Goal: Task Accomplishment & Management: Manage account settings

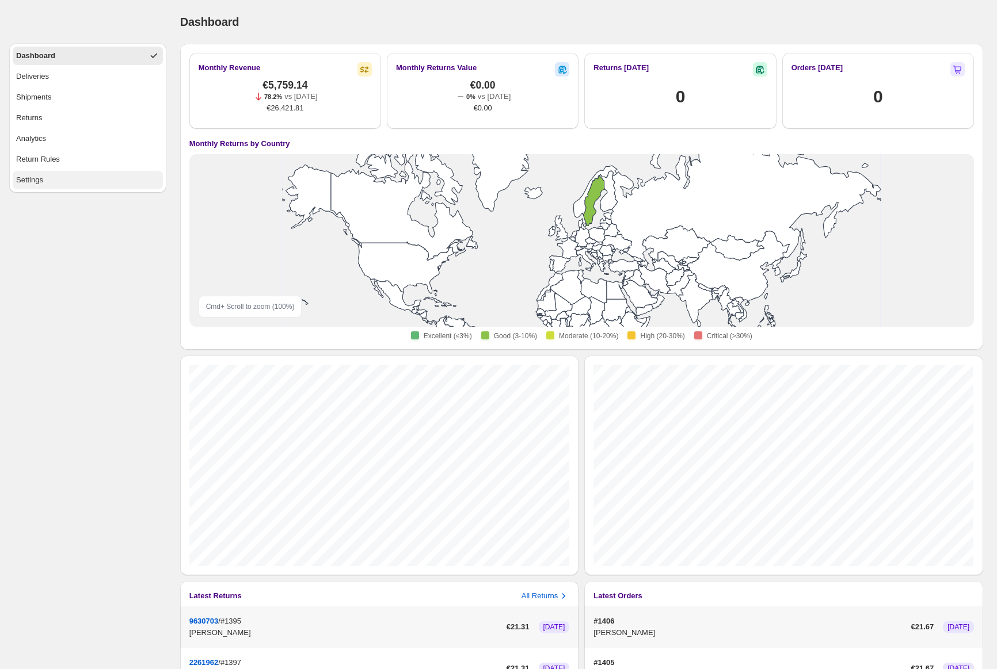
click at [42, 174] on div "Settings" at bounding box center [29, 180] width 27 height 12
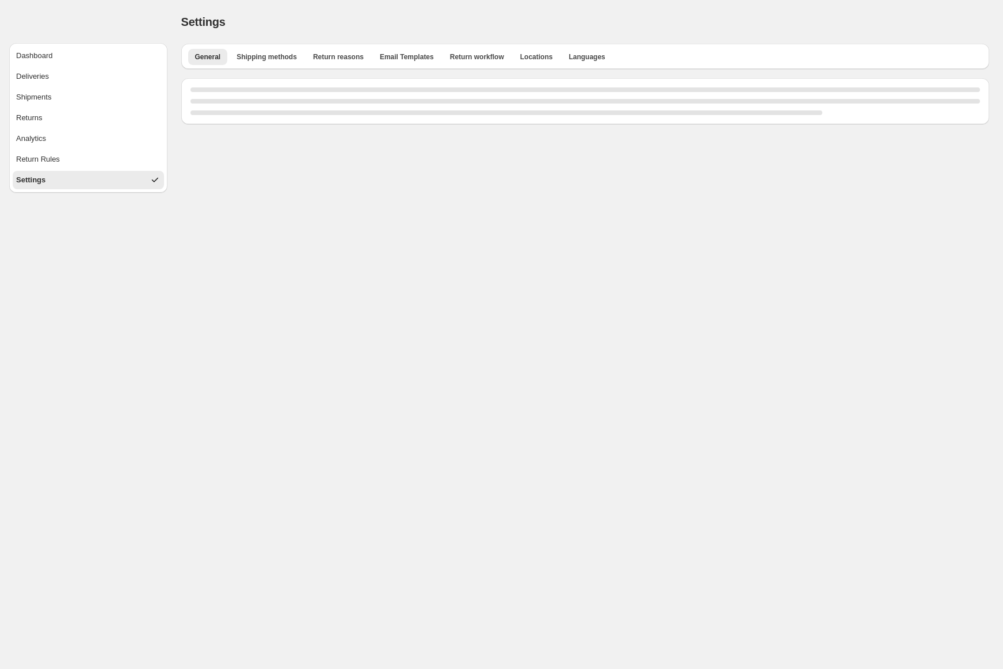
select select "**"
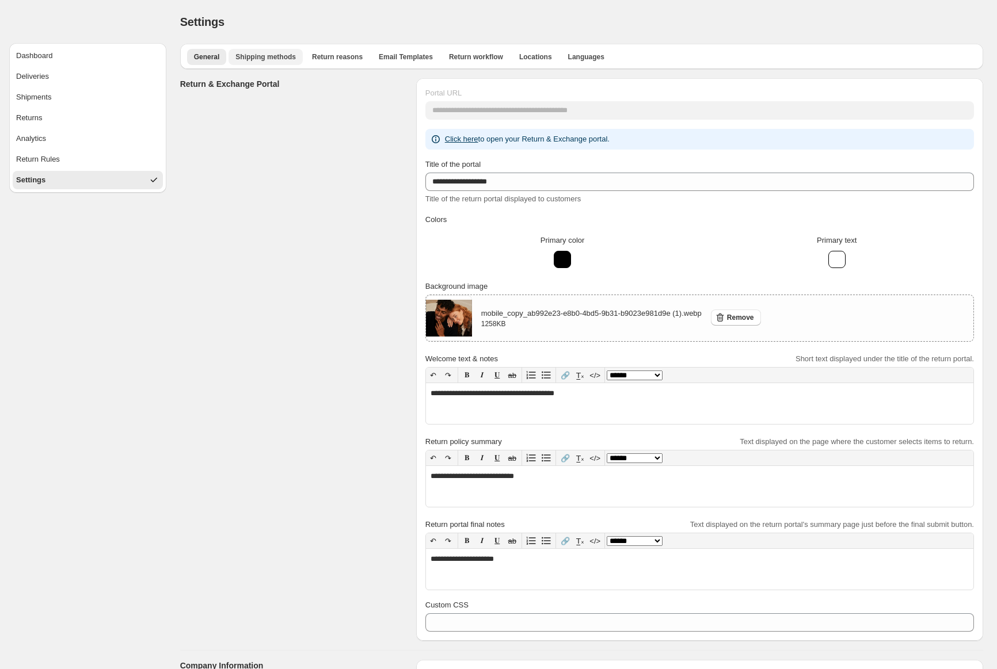
drag, startPoint x: 304, startPoint y: 58, endPoint x: 277, endPoint y: 58, distance: 27.0
click at [293, 58] on ul "General Shipping methods Return reasons Email Templates Return workflow Locatio…" at bounding box center [581, 56] width 793 height 16
click at [277, 58] on span "Shipping methods" at bounding box center [265, 56] width 60 height 9
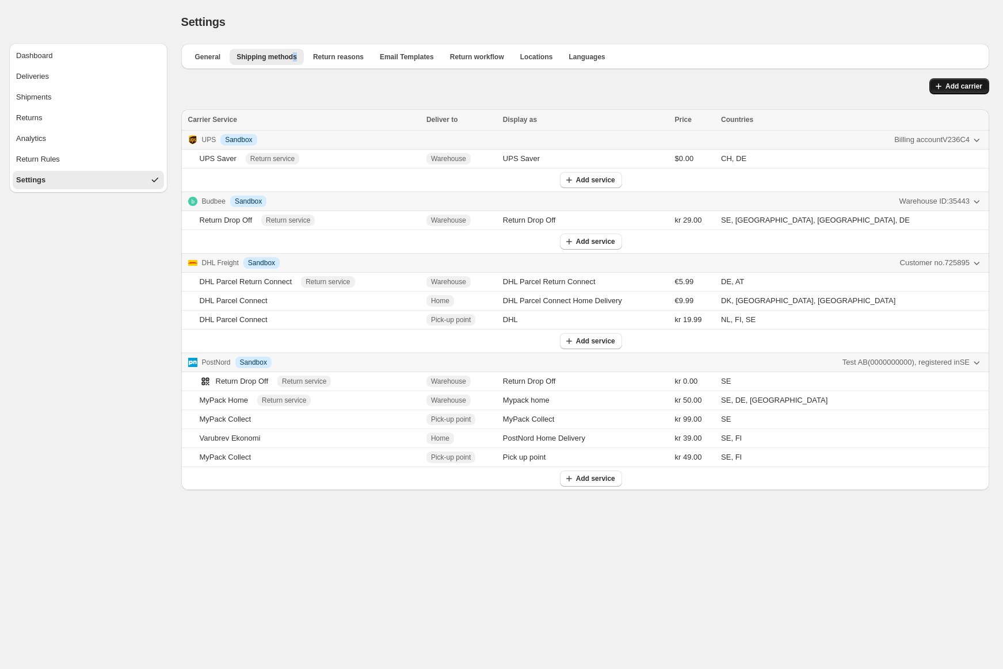
click at [951, 90] on span "Add carrier" at bounding box center [963, 86] width 37 height 9
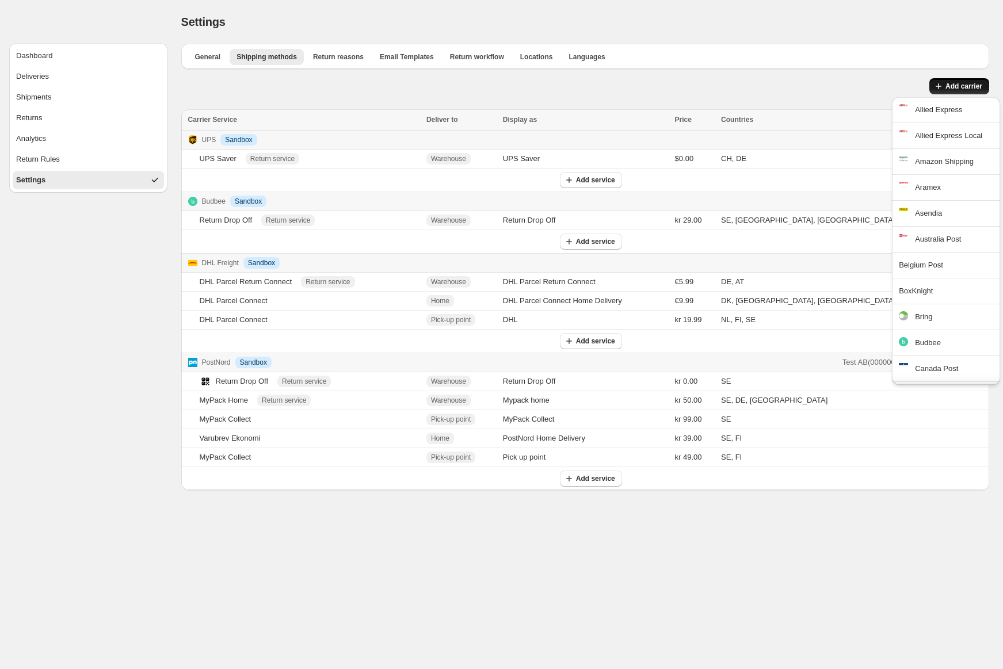
click at [914, 597] on body "Dashboard Deliveries Shipments Returns Analytics Return Rules Settings Settings…" at bounding box center [501, 334] width 1003 height 669
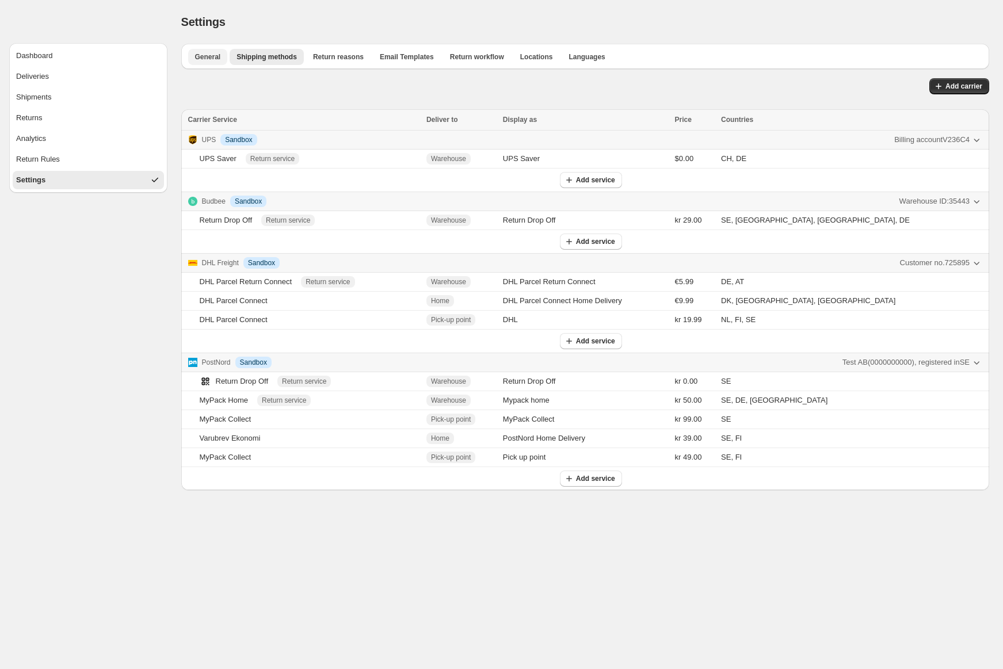
click at [213, 56] on span "General" at bounding box center [208, 56] width 26 height 9
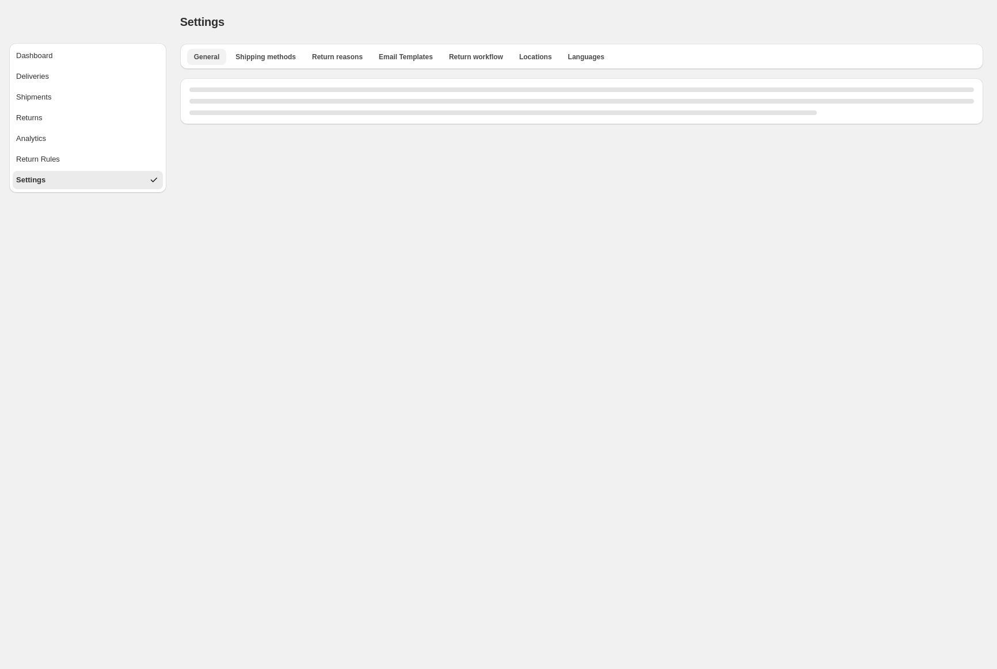
select select "**"
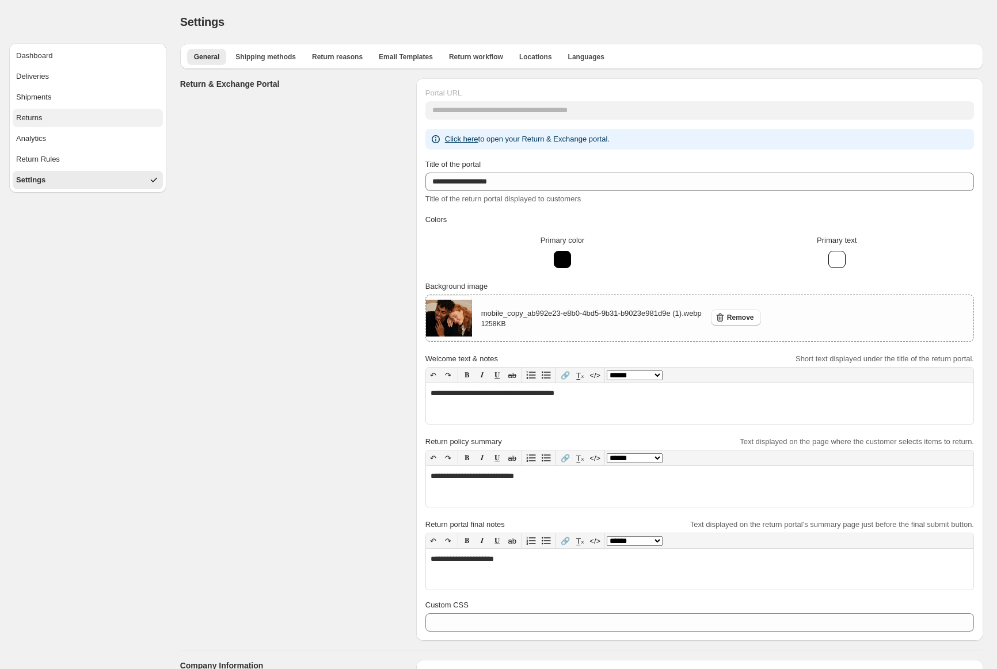
click at [114, 117] on button "Returns" at bounding box center [88, 118] width 150 height 18
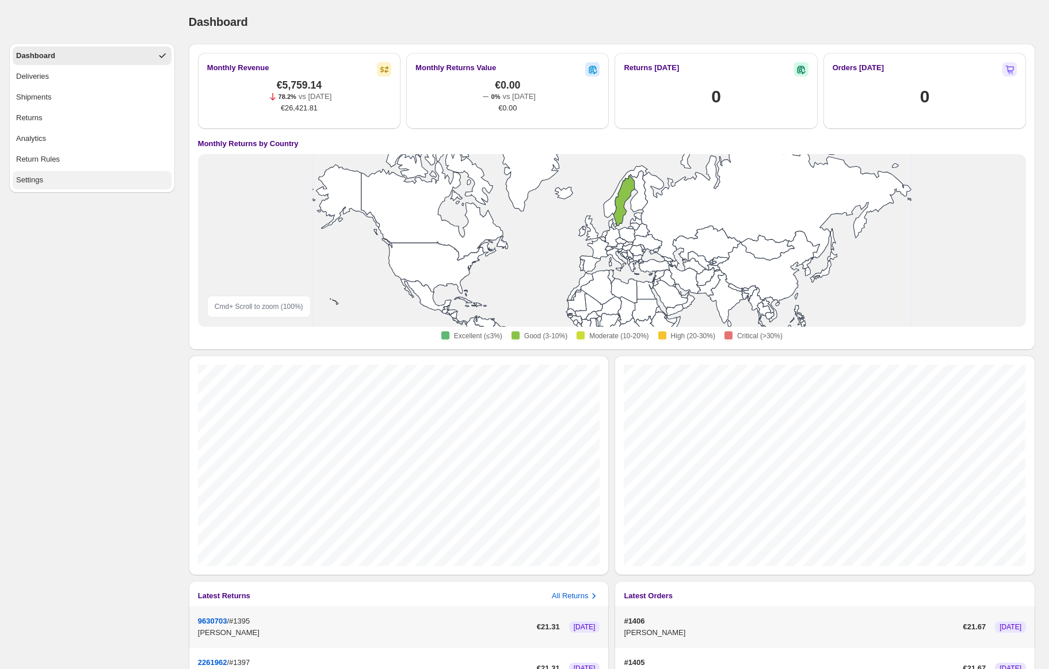
click at [105, 174] on button "Settings" at bounding box center [92, 180] width 159 height 18
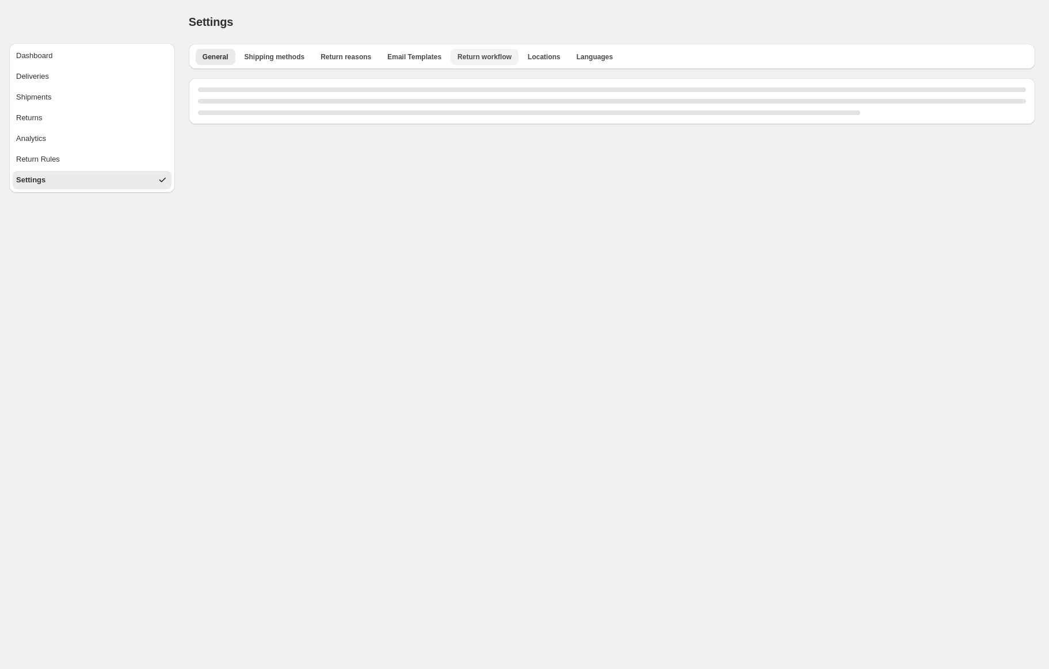
select select "**"
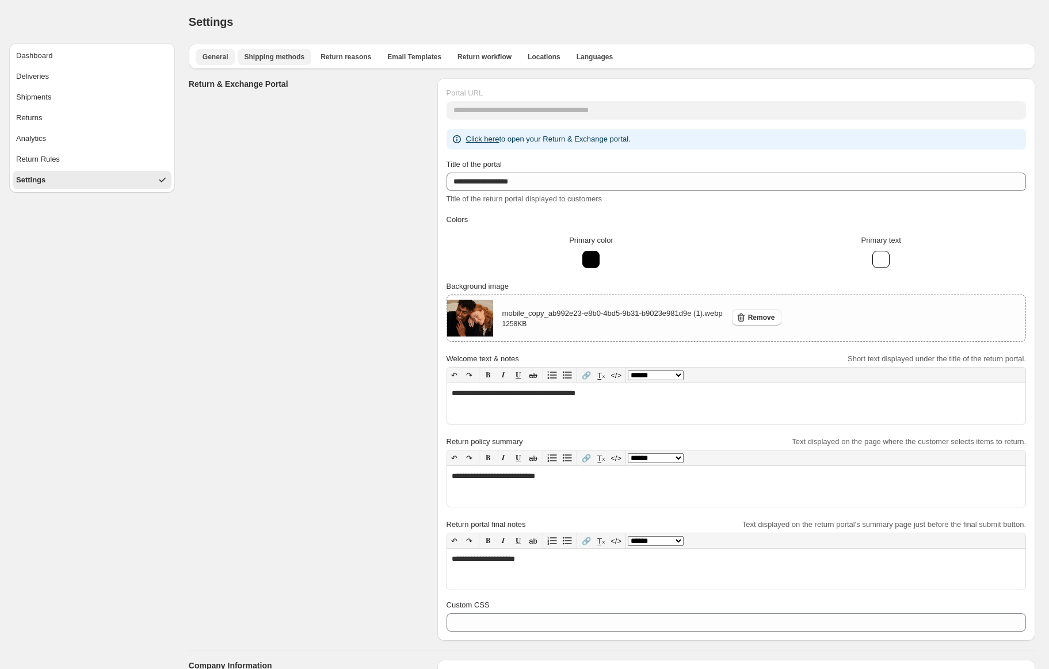
click at [296, 58] on span "Shipping methods" at bounding box center [275, 56] width 60 height 9
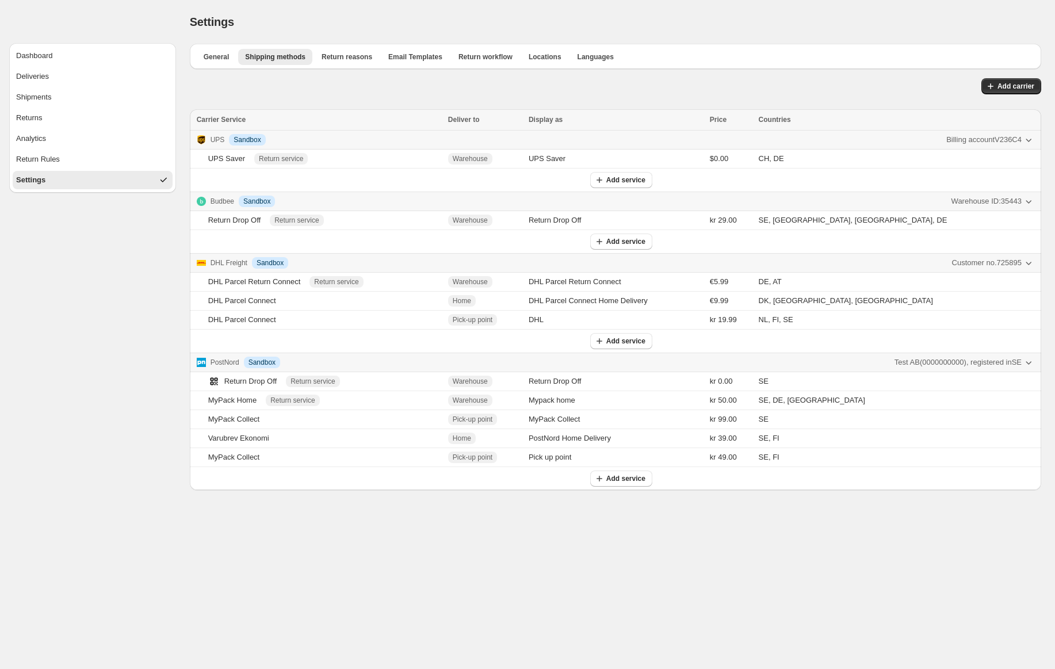
click at [216, 141] on p "UPS" at bounding box center [218, 140] width 14 height 12
click at [400, 167] on td "UPS Saver Return service" at bounding box center [317, 159] width 255 height 19
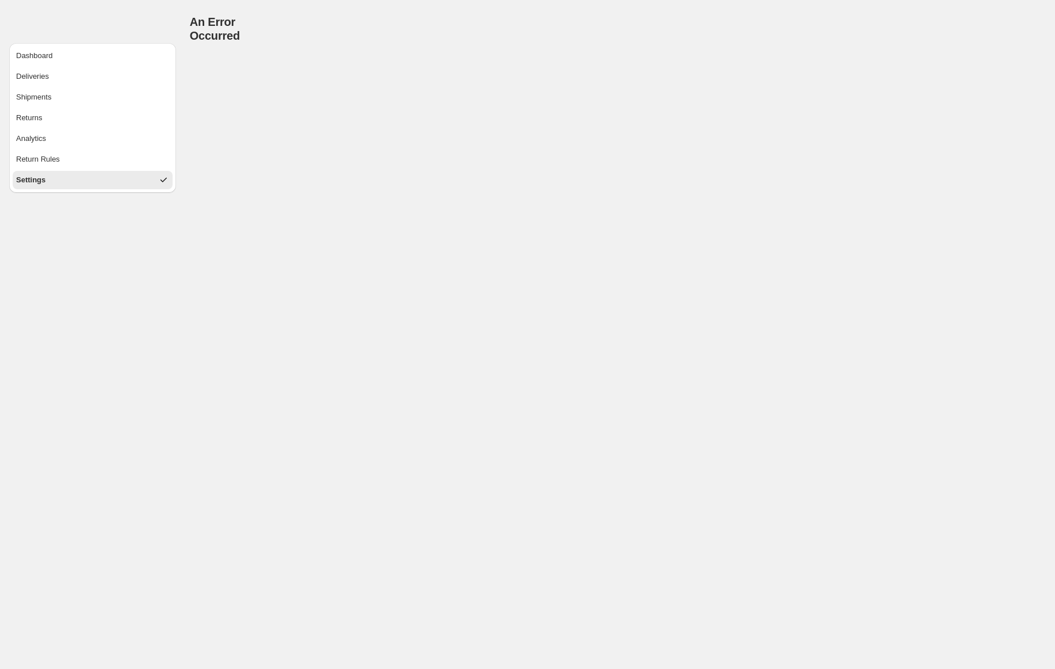
click at [106, 180] on button "Settings" at bounding box center [93, 180] width 160 height 18
click at [94, 161] on button "Return Rules" at bounding box center [93, 159] width 160 height 18
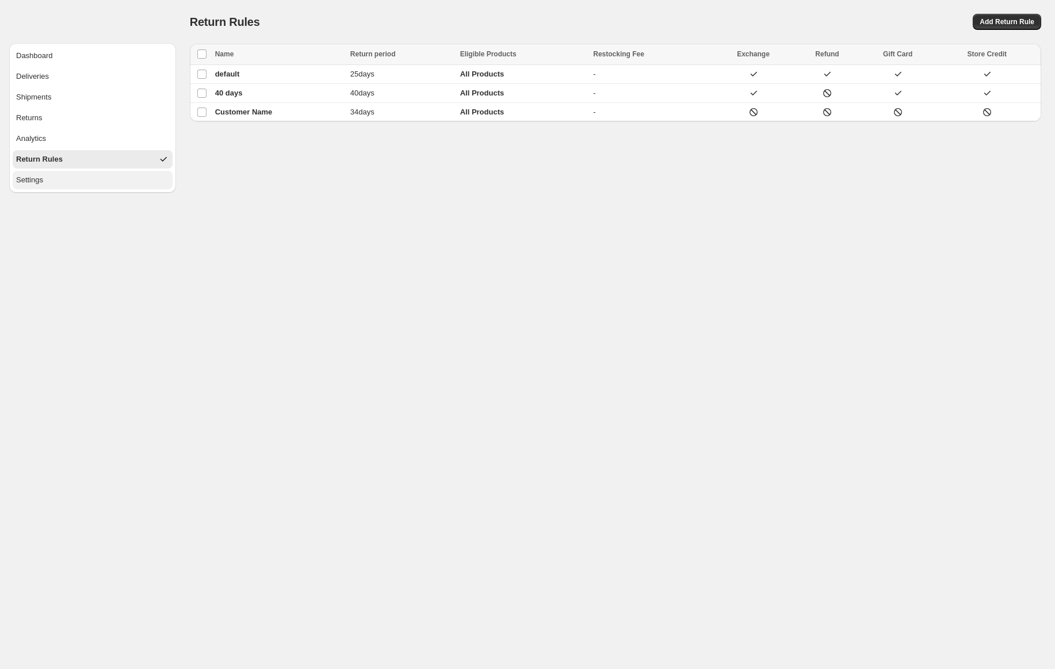
click at [93, 180] on button "Settings" at bounding box center [93, 180] width 160 height 18
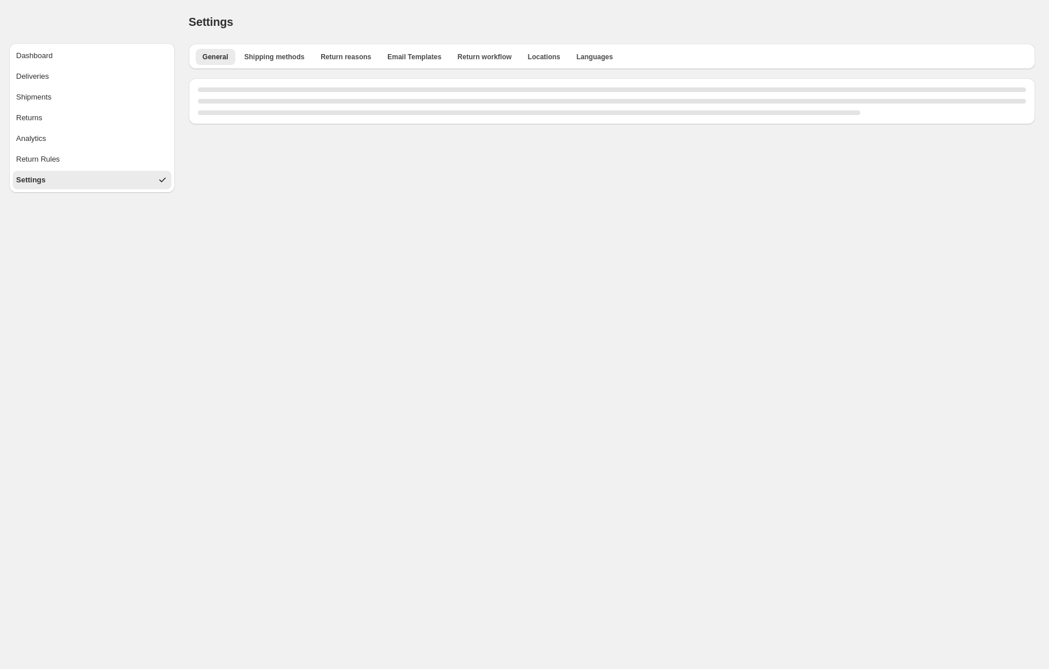
select select "**"
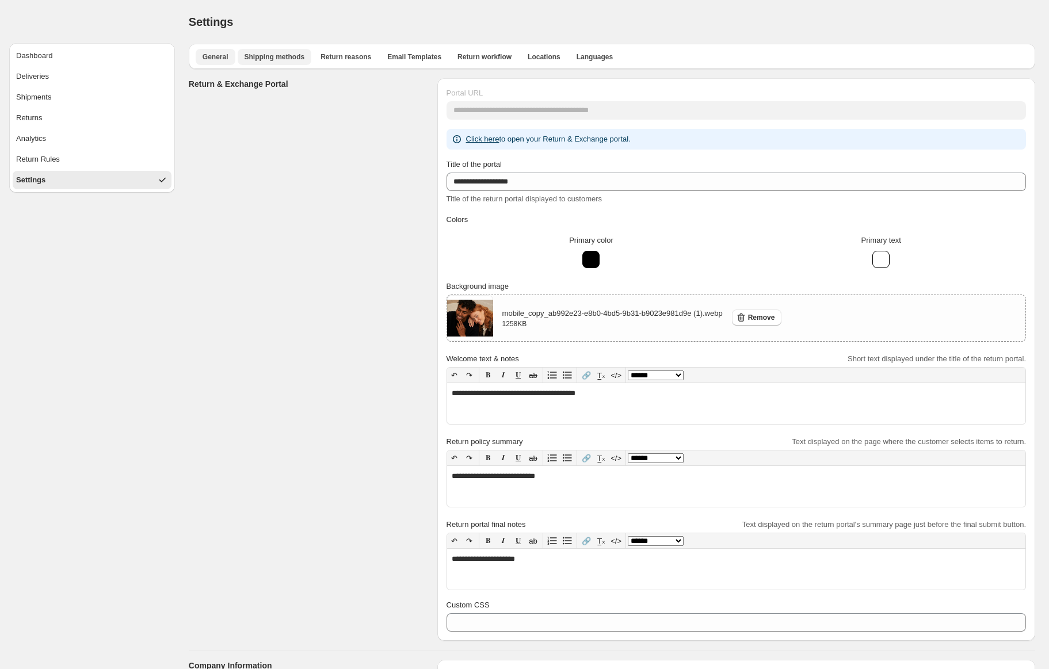
click at [271, 58] on span "Shipping methods" at bounding box center [275, 56] width 60 height 9
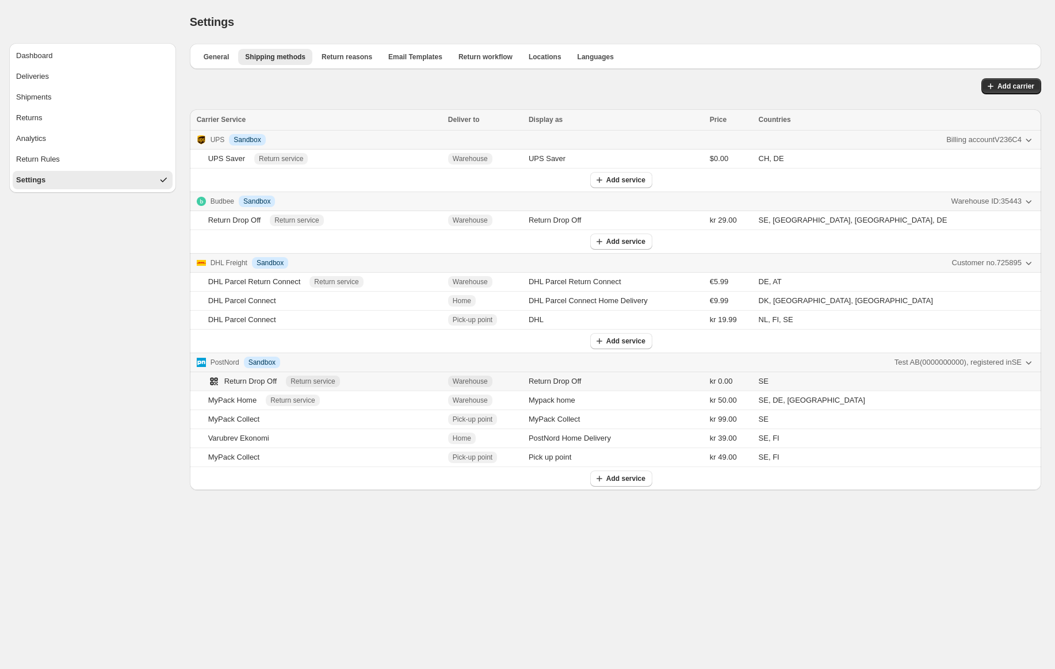
click at [234, 387] on div "Return Drop Off" at bounding box center [242, 382] width 69 height 12
click at [230, 161] on div "UPS Saver" at bounding box center [226, 159] width 37 height 12
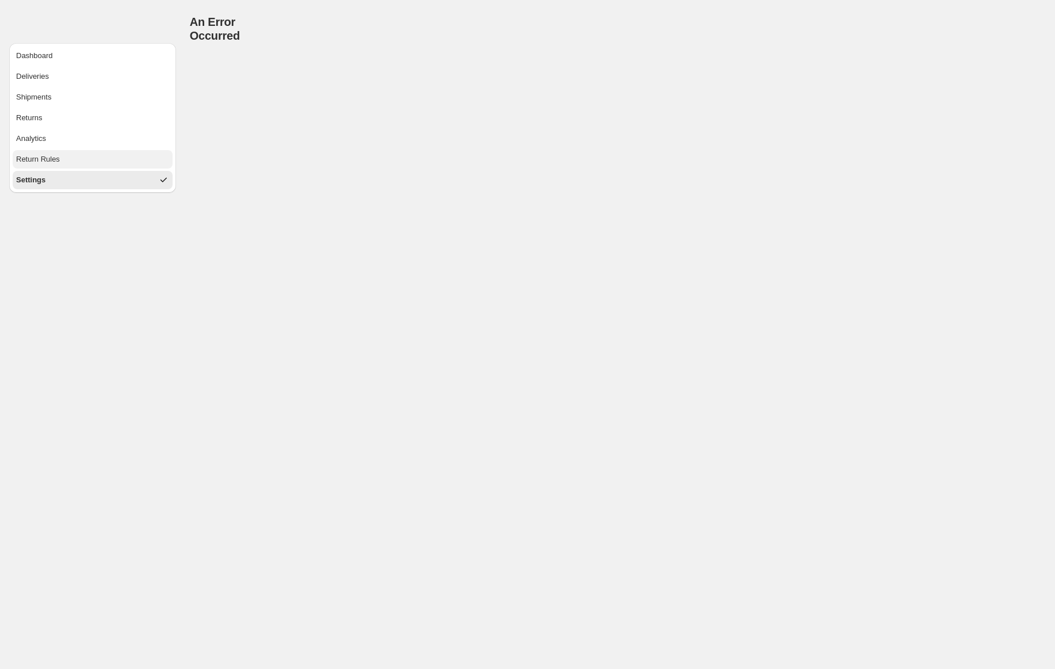
click at [54, 158] on div "Return Rules" at bounding box center [38, 160] width 44 height 12
click at [56, 177] on button "Settings" at bounding box center [93, 180] width 160 height 18
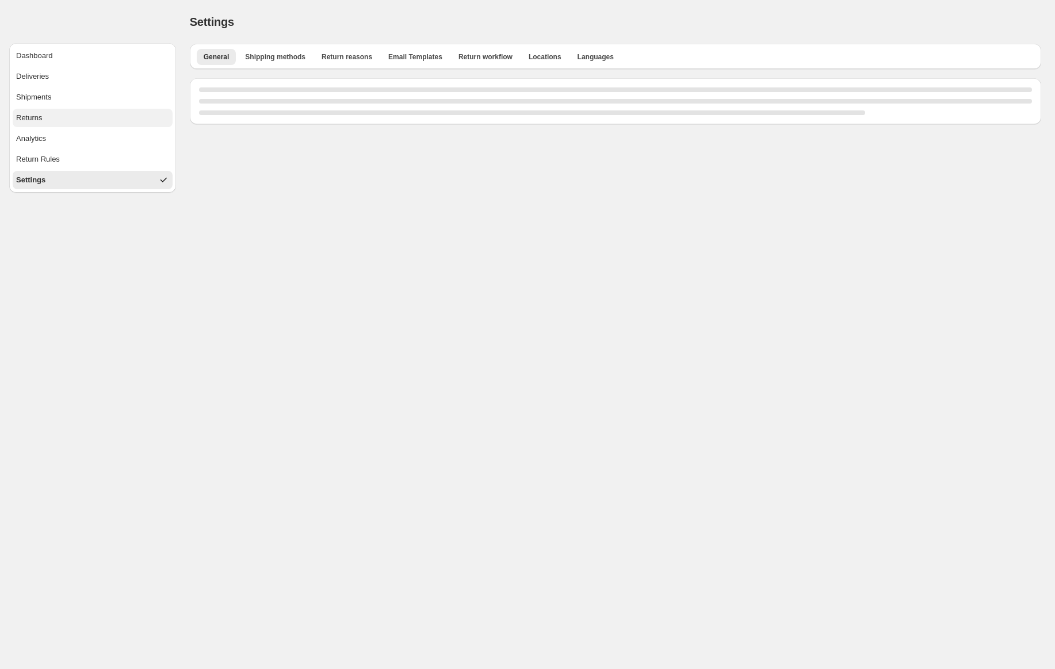
select select "**"
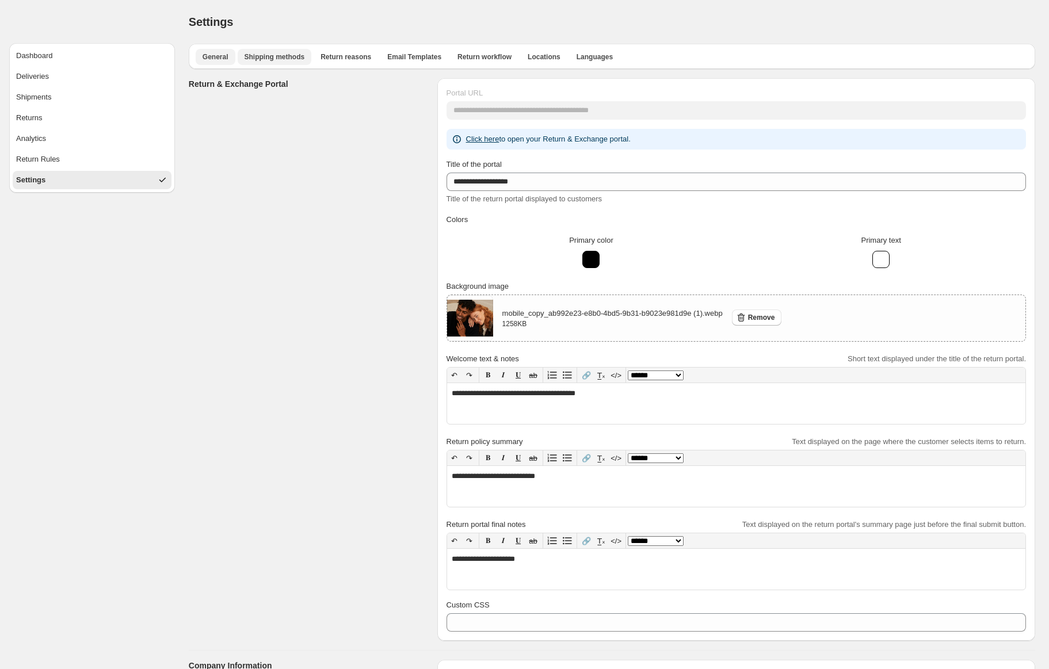
click at [295, 54] on span "Shipping methods" at bounding box center [275, 56] width 60 height 9
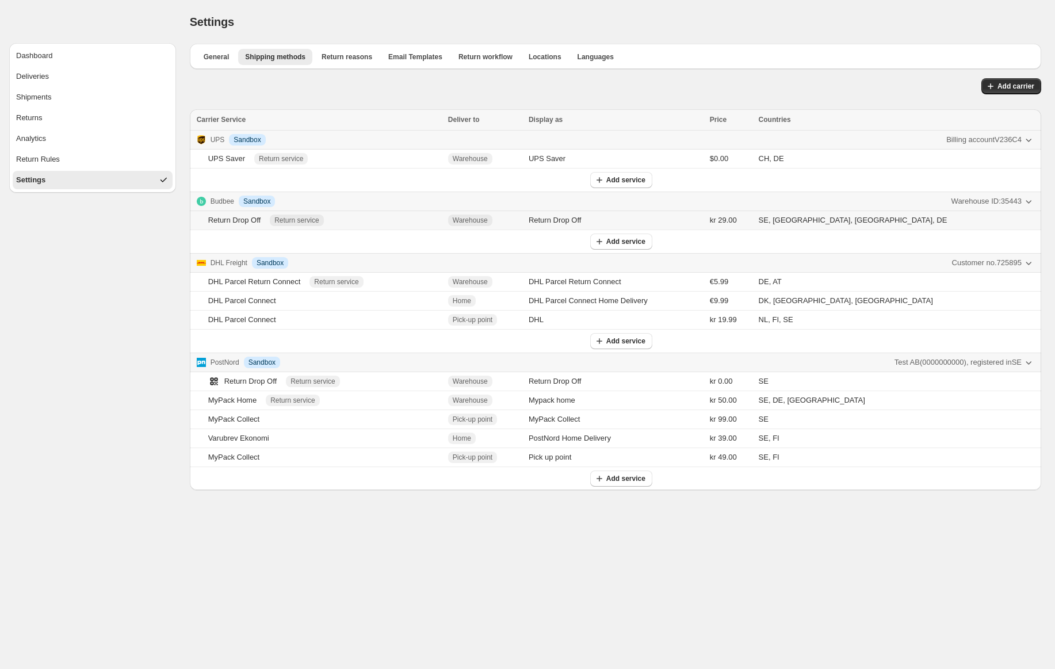
click at [225, 221] on div "Return Drop Off" at bounding box center [234, 221] width 53 height 12
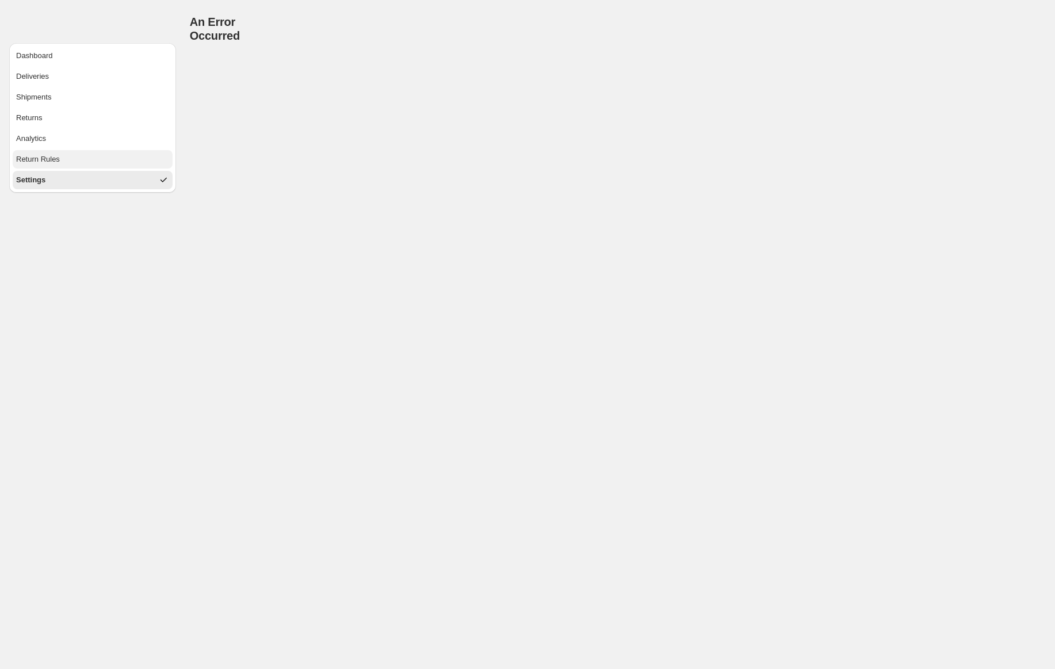
click at [85, 159] on button "Return Rules" at bounding box center [93, 159] width 160 height 18
click at [80, 180] on button "Settings" at bounding box center [93, 180] width 160 height 18
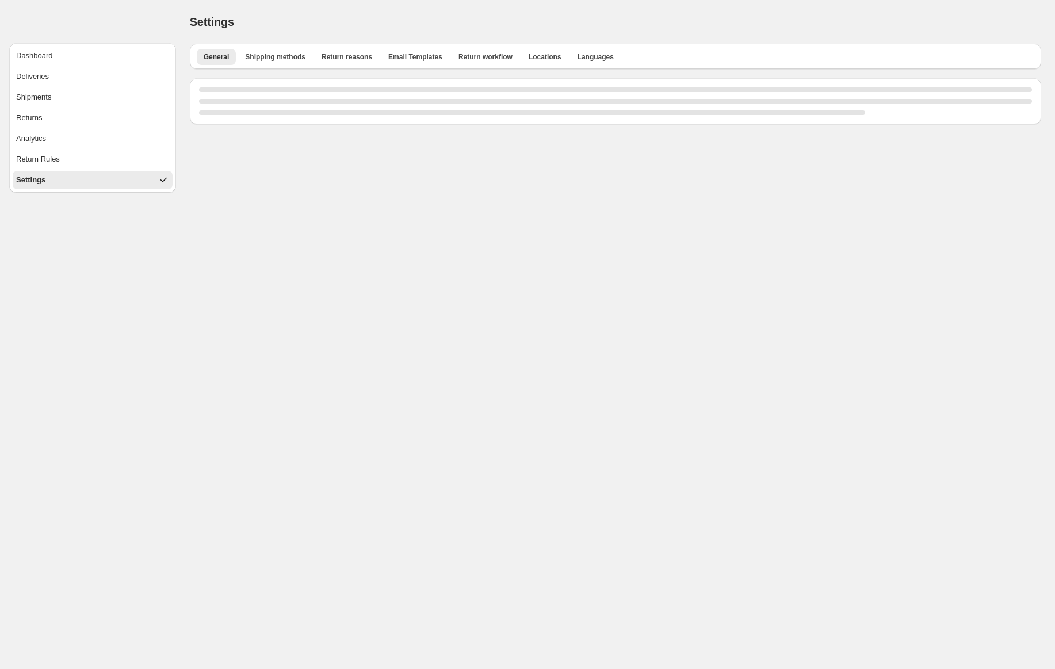
select select "**"
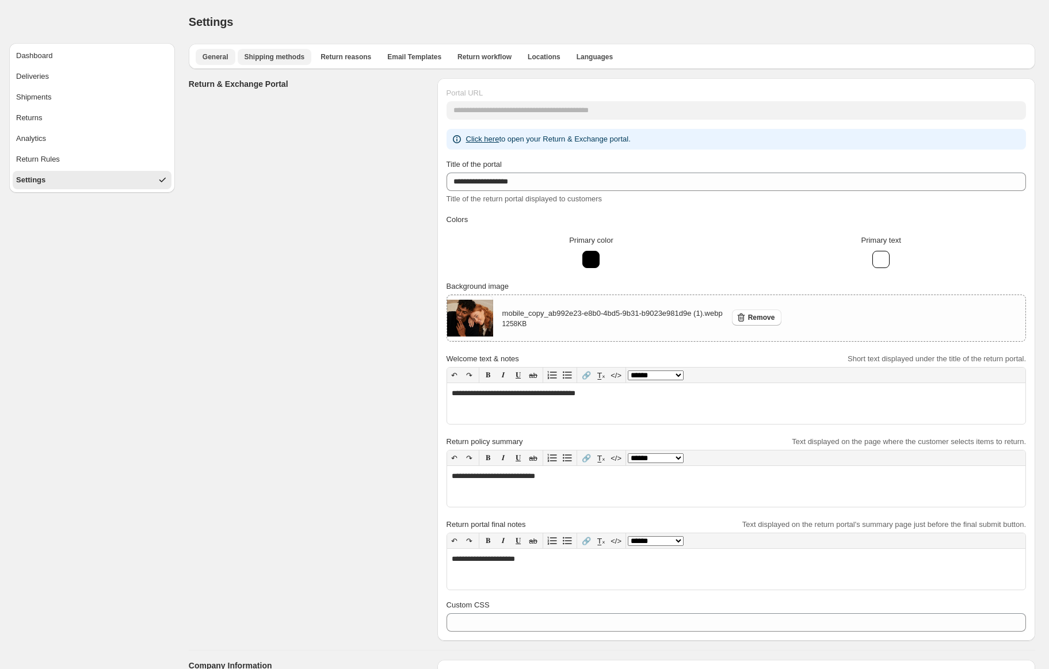
click at [292, 55] on span "Shipping methods" at bounding box center [275, 56] width 60 height 9
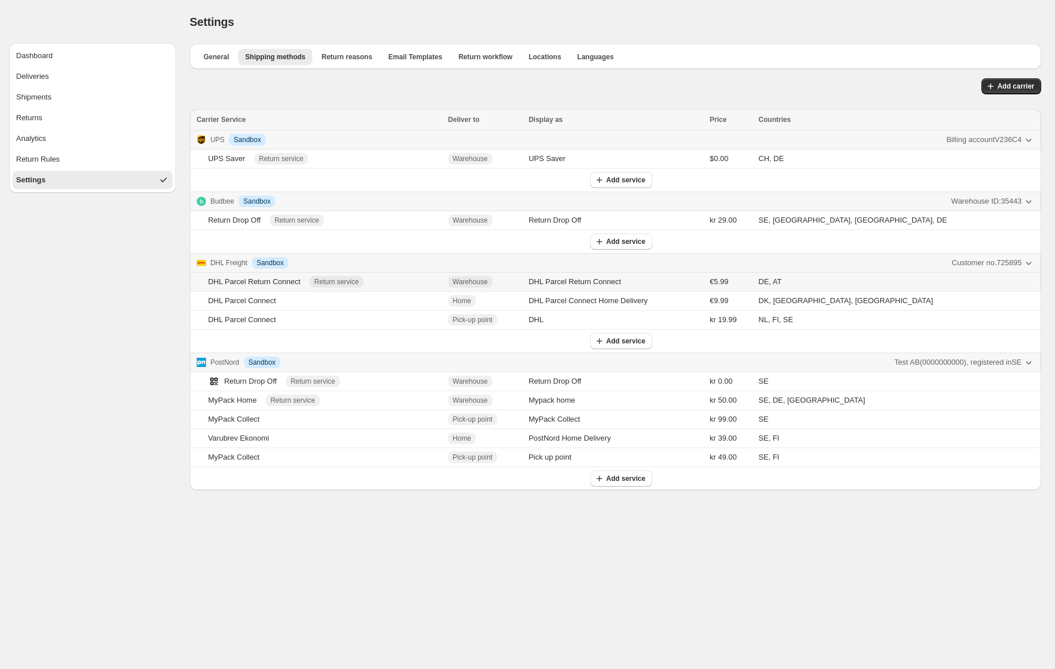
click at [241, 280] on div "DHL Parcel Return Connect" at bounding box center [254, 282] width 93 height 12
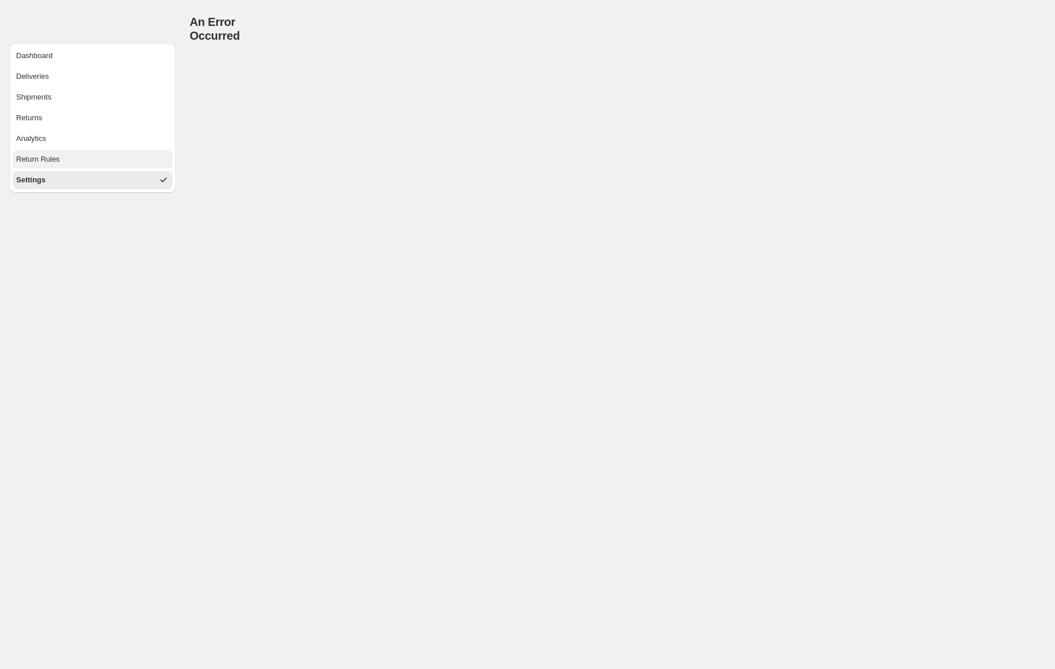
click at [93, 167] on button "Return Rules" at bounding box center [93, 159] width 160 height 18
click at [90, 182] on button "Settings" at bounding box center [93, 180] width 160 height 18
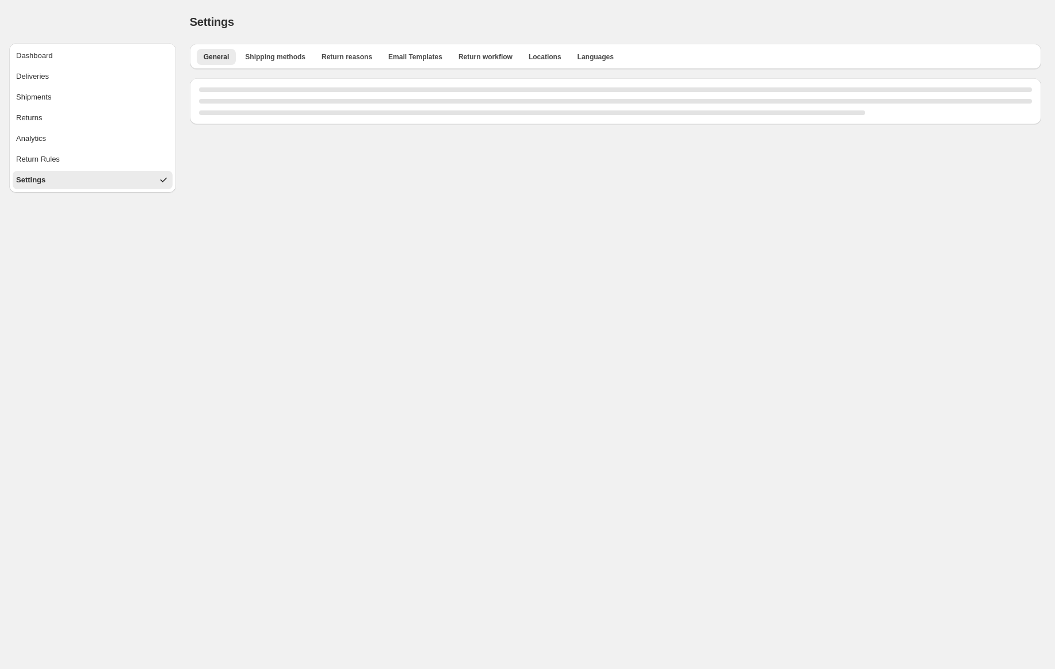
select select "**"
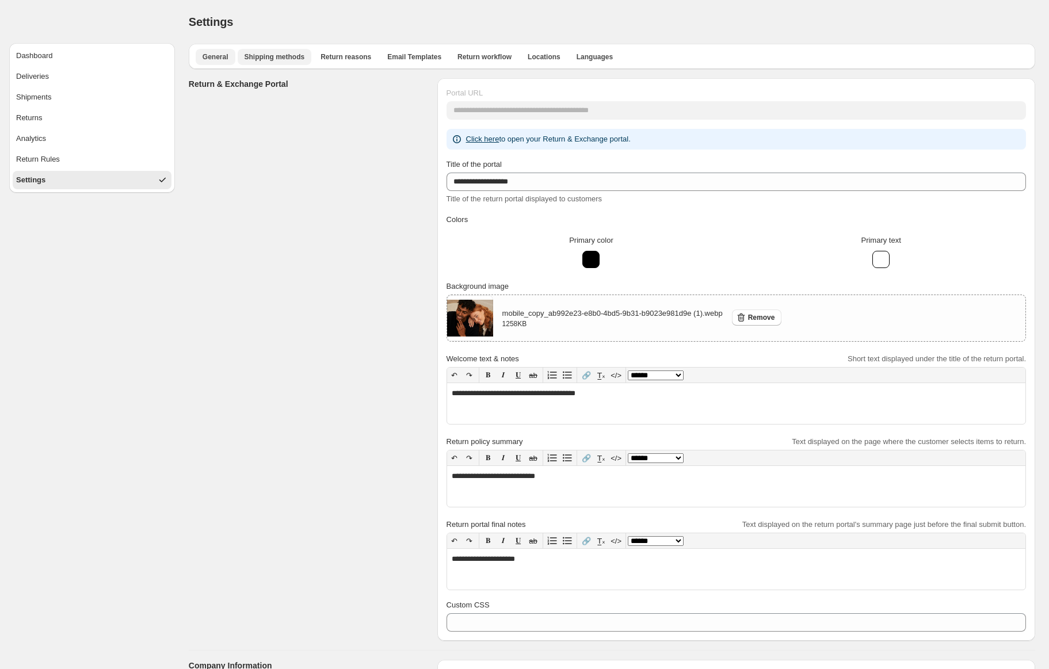
click at [268, 52] on button "Shipping methods" at bounding box center [275, 57] width 74 height 16
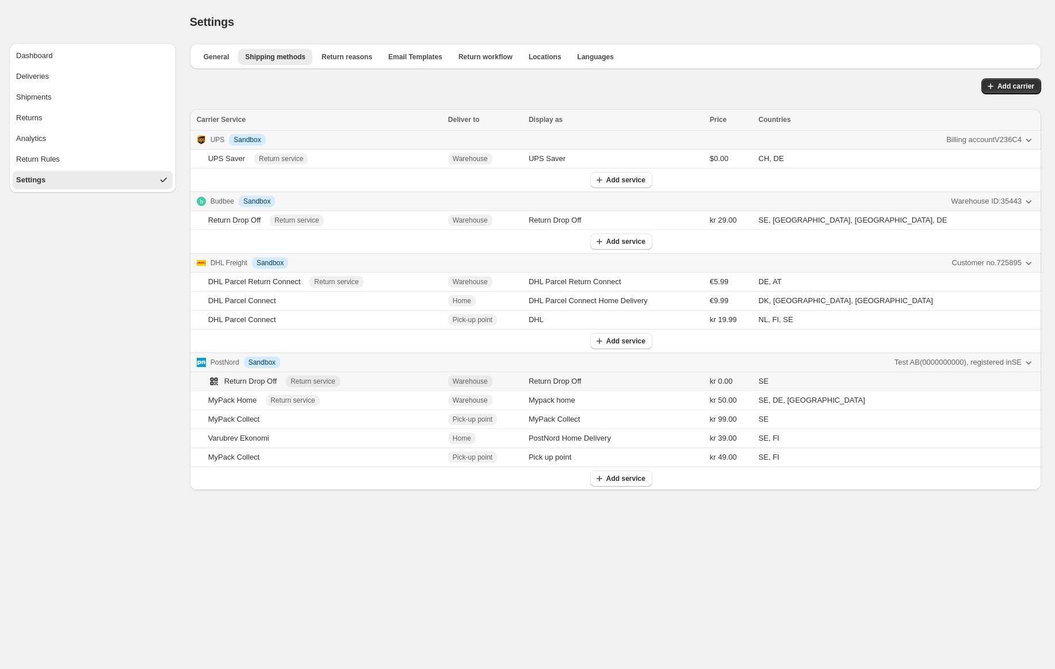
click at [235, 384] on div "Return Drop Off" at bounding box center [242, 382] width 69 height 12
click at [1028, 366] on icon "button" at bounding box center [1029, 363] width 12 height 12
click at [965, 387] on span "Edit credentials" at bounding box center [955, 389] width 51 height 9
click at [633, 547] on body "Dashboard Deliveries Shipments Returns Analytics Return Rules Settings Settings…" at bounding box center [527, 334] width 1055 height 669
click at [1027, 265] on icon "button" at bounding box center [1029, 263] width 12 height 12
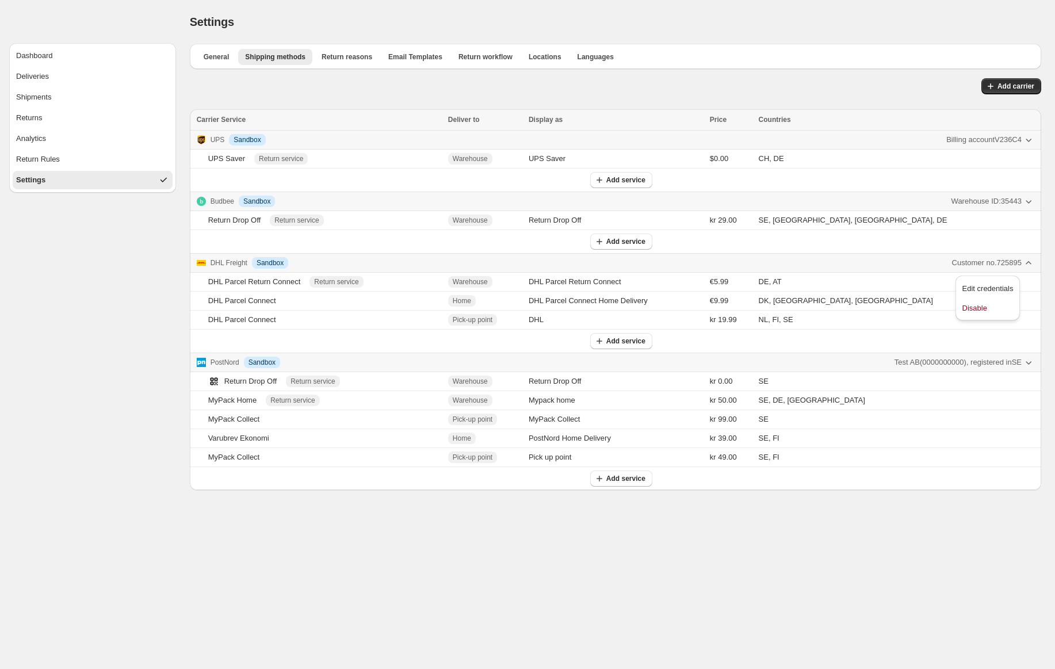
click at [992, 291] on span "Edit credentials" at bounding box center [988, 288] width 51 height 9
click at [250, 401] on div "MyPack Home" at bounding box center [232, 401] width 49 height 12
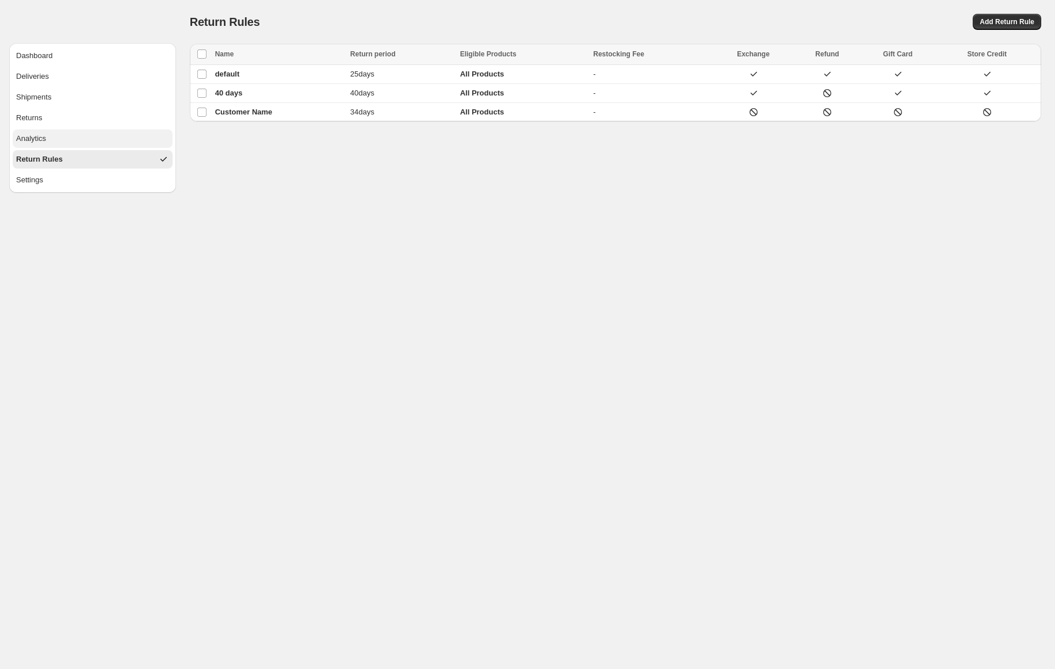
click at [116, 148] on ul "Dashboard Deliveries Shipments Returns Analytics Return Rules Settings" at bounding box center [93, 118] width 160 height 143
click at [118, 144] on button "Analytics" at bounding box center [93, 138] width 160 height 18
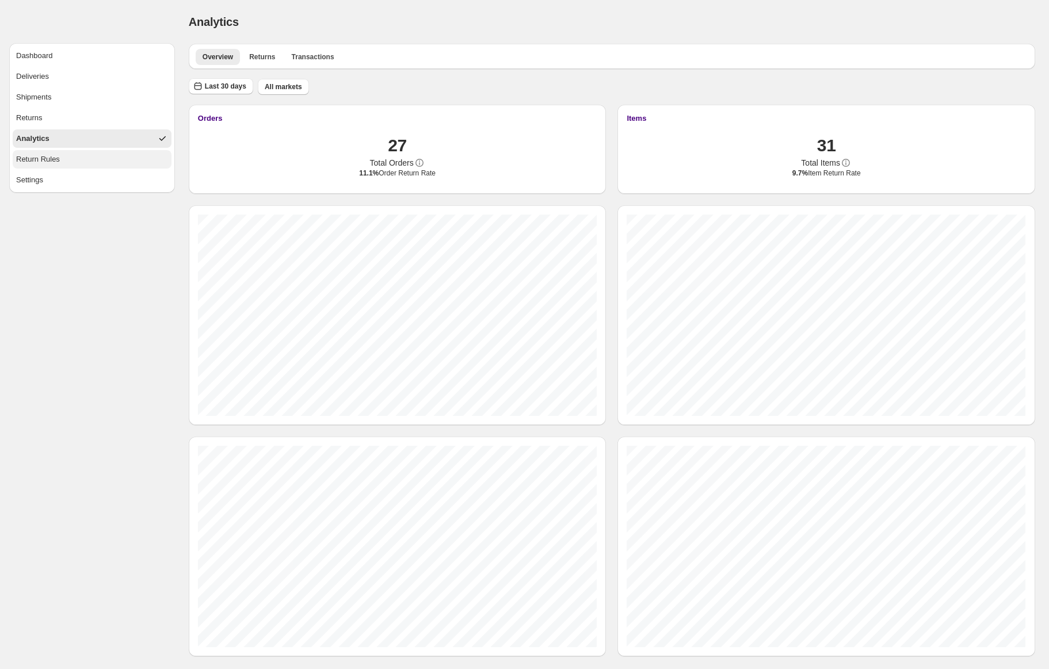
click at [72, 161] on button "Return Rules" at bounding box center [92, 159] width 159 height 18
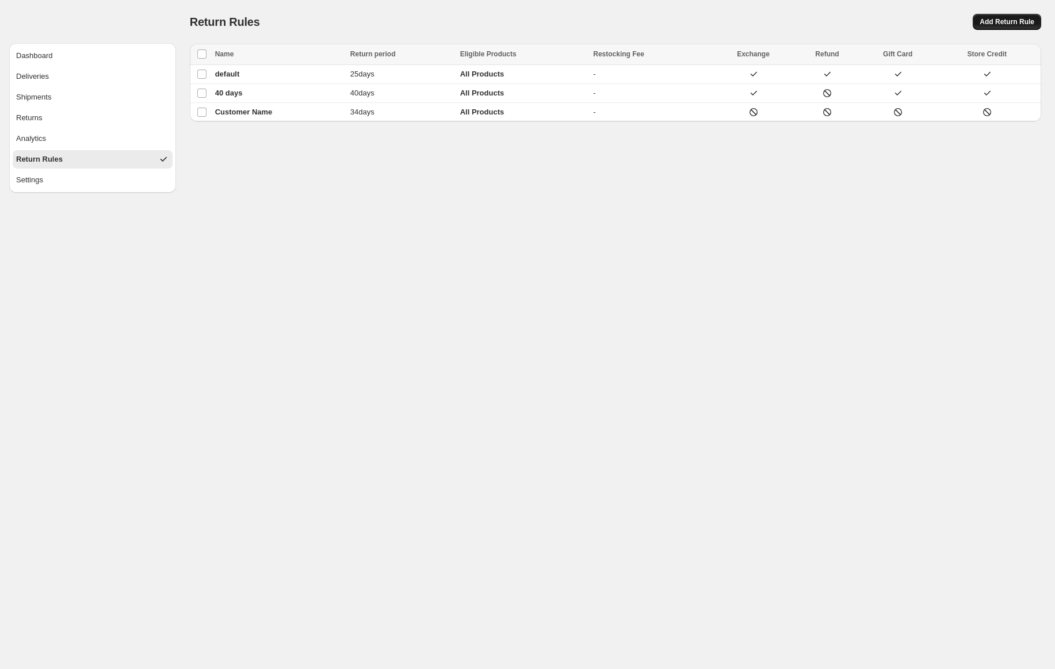
click at [992, 22] on span "Add Return Rule" at bounding box center [1007, 21] width 55 height 9
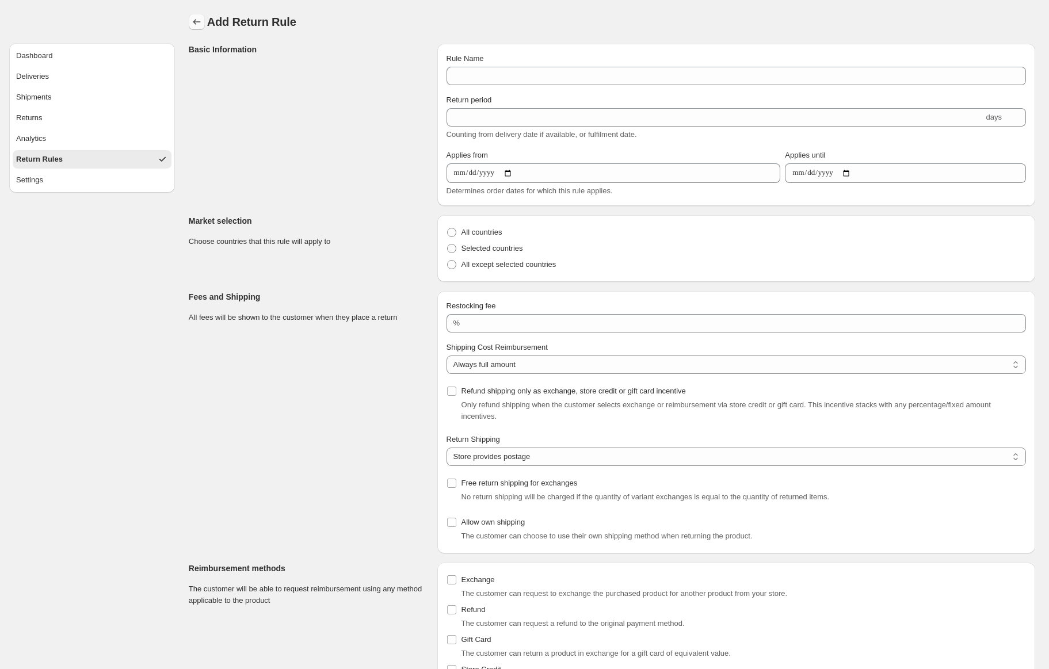
click at [196, 24] on icon "button" at bounding box center [197, 22] width 12 height 12
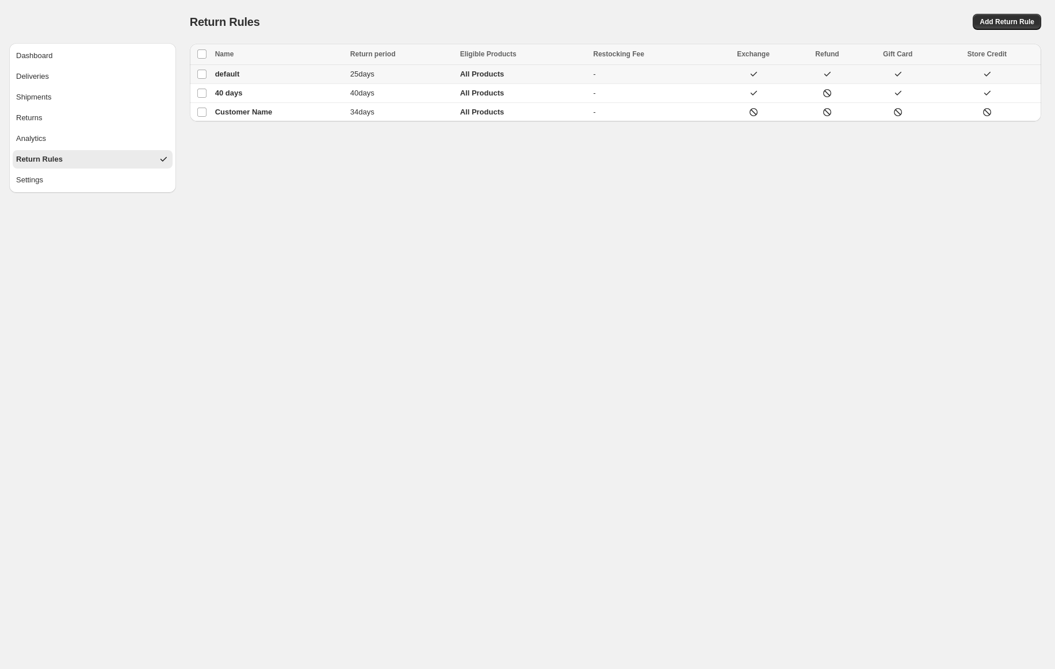
click at [277, 72] on td "default" at bounding box center [279, 74] width 135 height 19
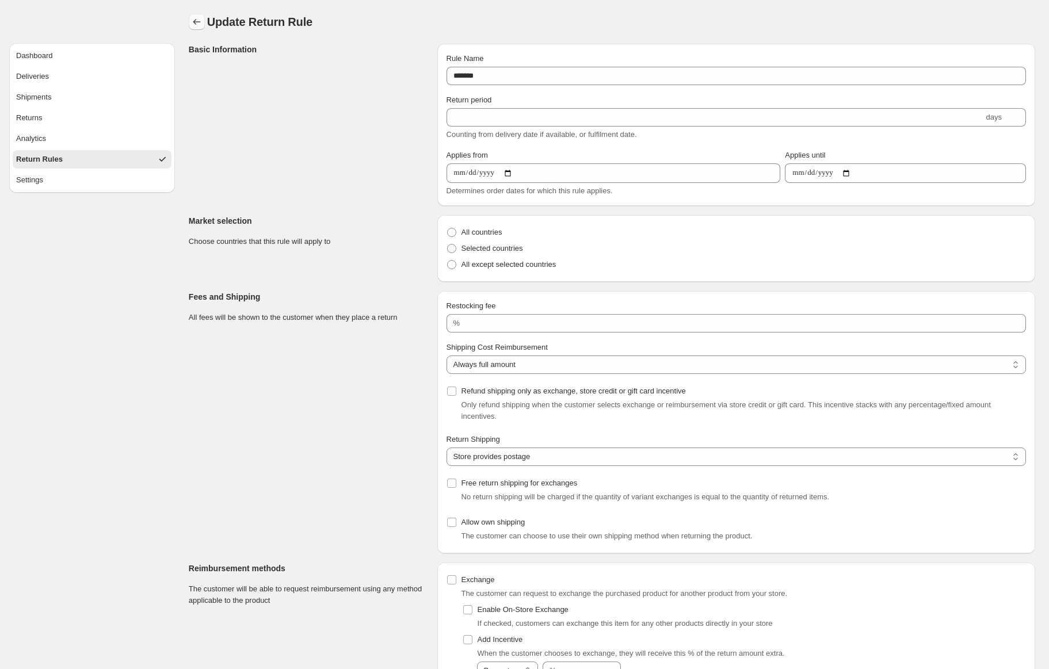
click at [199, 22] on icon "button" at bounding box center [196, 22] width 7 height 6
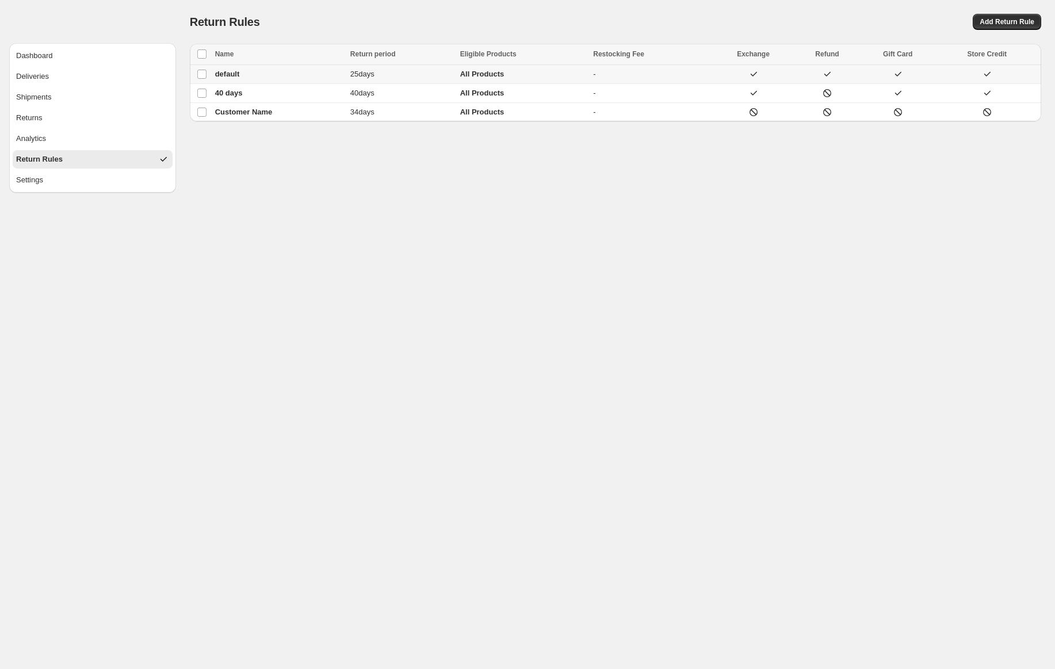
click at [258, 82] on td "default" at bounding box center [279, 74] width 135 height 19
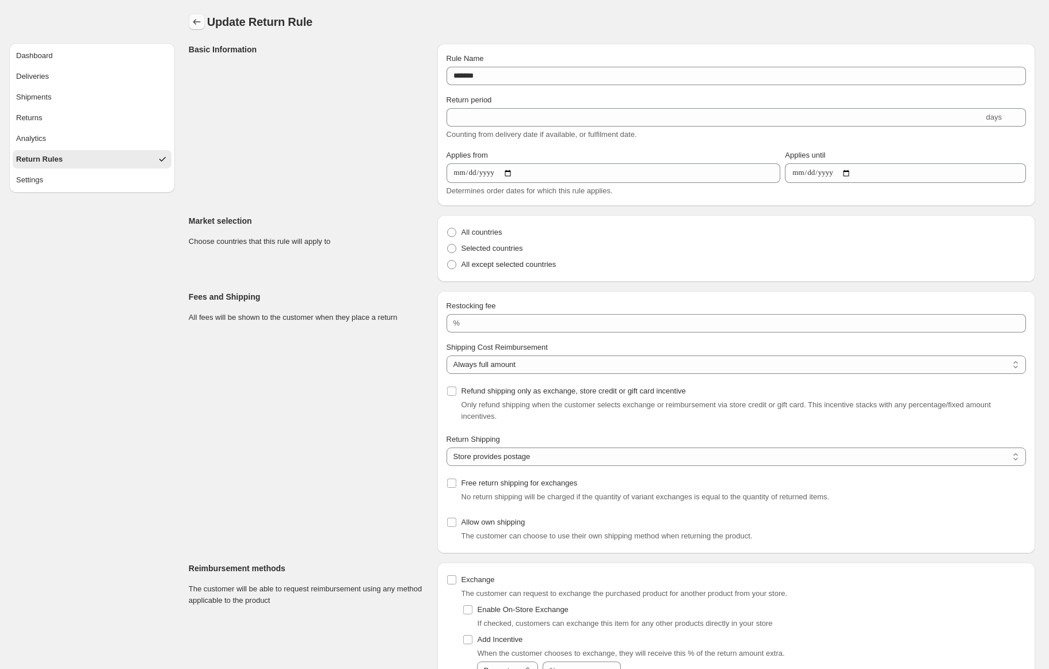
click at [191, 21] on icon "button" at bounding box center [197, 22] width 12 height 12
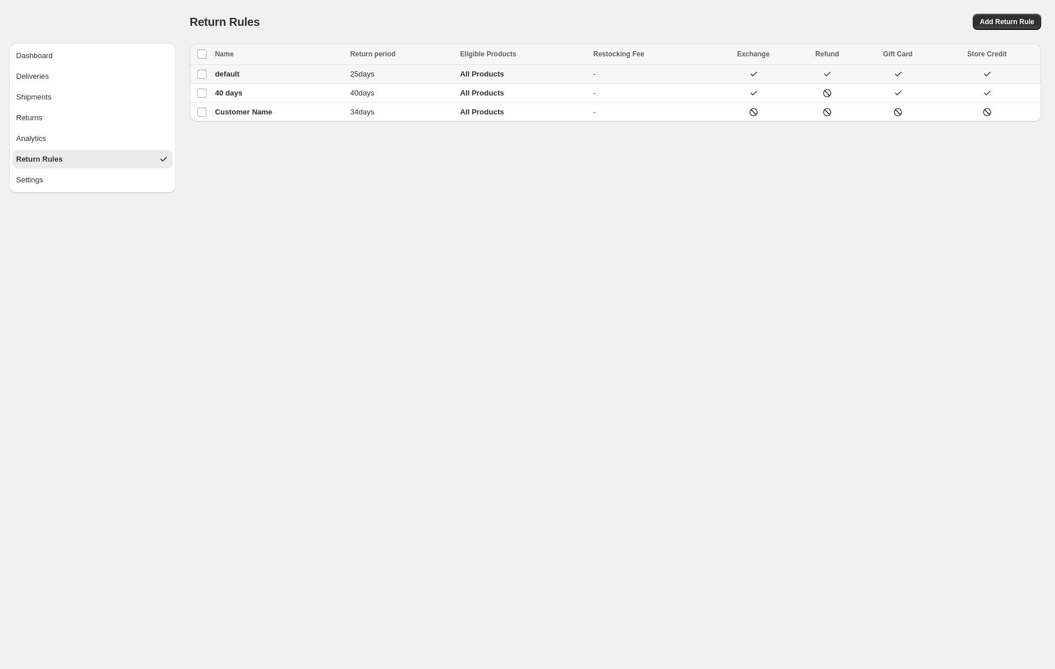
click at [255, 75] on td "default" at bounding box center [279, 74] width 135 height 19
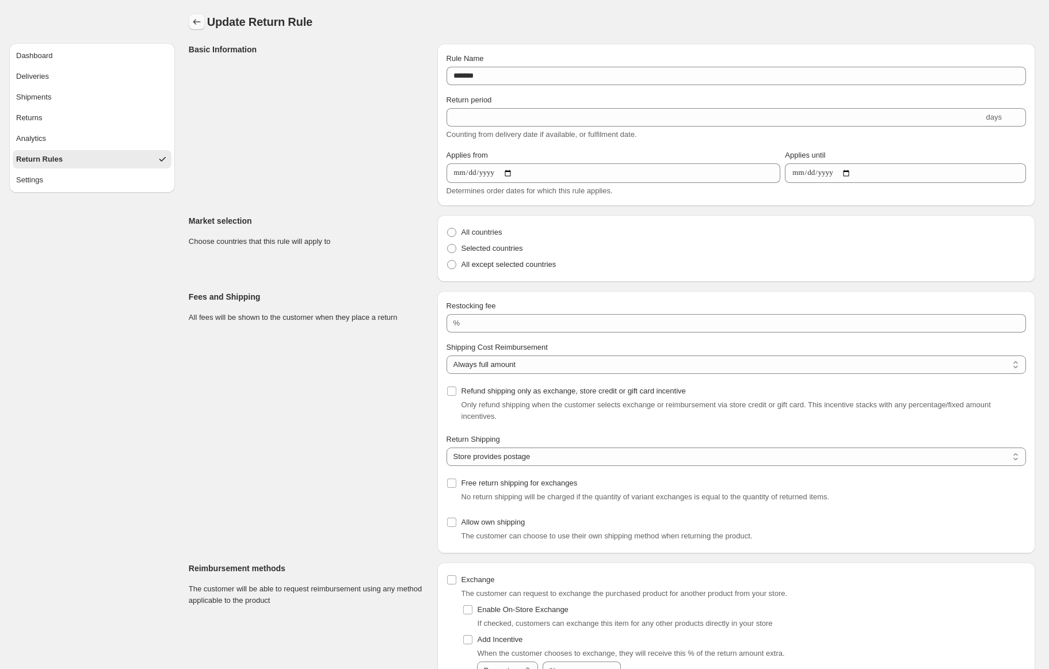
click at [196, 30] on div "Update Return Rule. This page is ready Update Return Rule" at bounding box center [612, 22] width 846 height 44
click at [193, 22] on icon "button" at bounding box center [197, 22] width 12 height 12
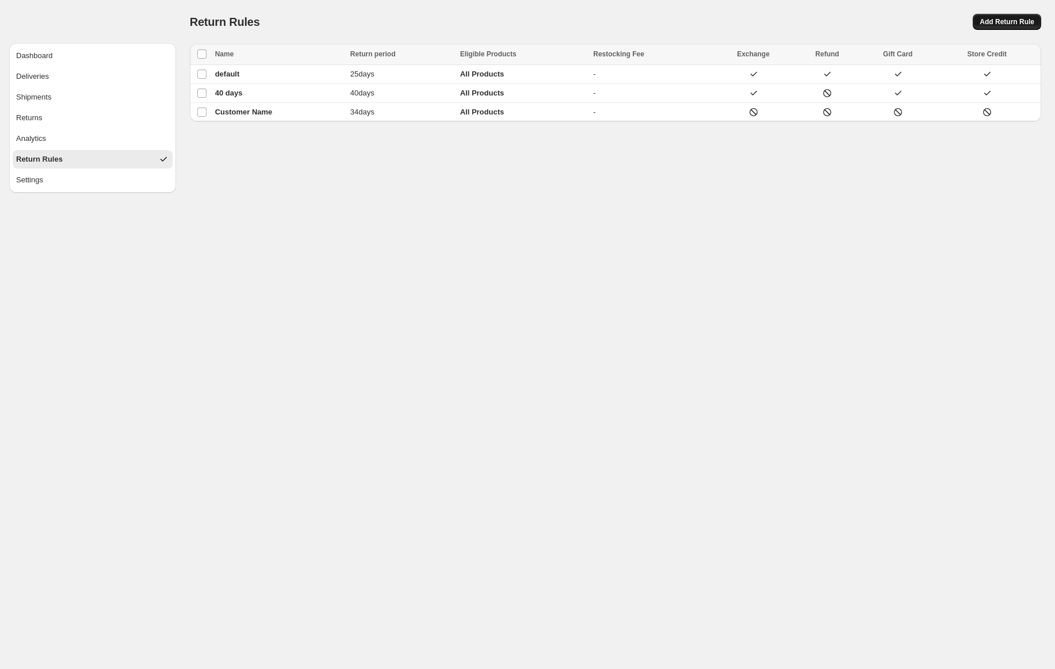
click at [990, 24] on span "Add Return Rule" at bounding box center [1007, 21] width 55 height 9
